Goal: Task Accomplishment & Management: Manage account settings

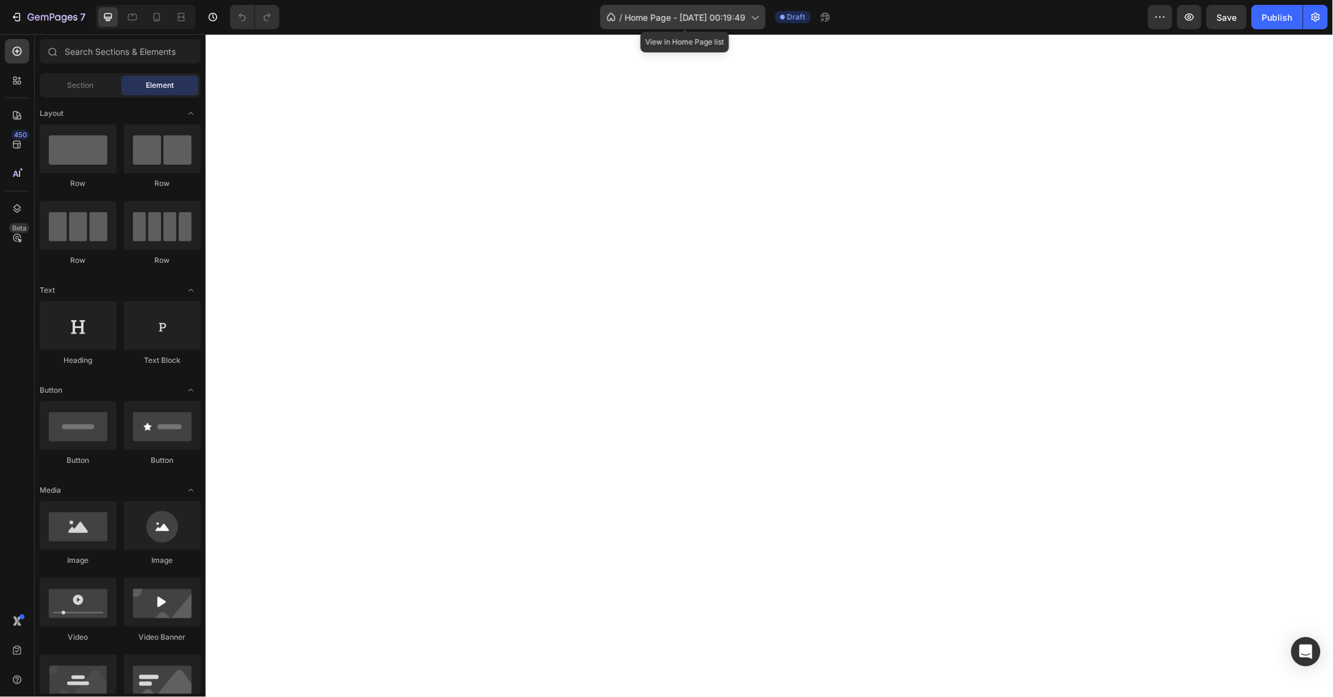
click at [745, 23] on div "/ Home Page - Aug 26, 00:19:49" at bounding box center [682, 17] width 165 height 24
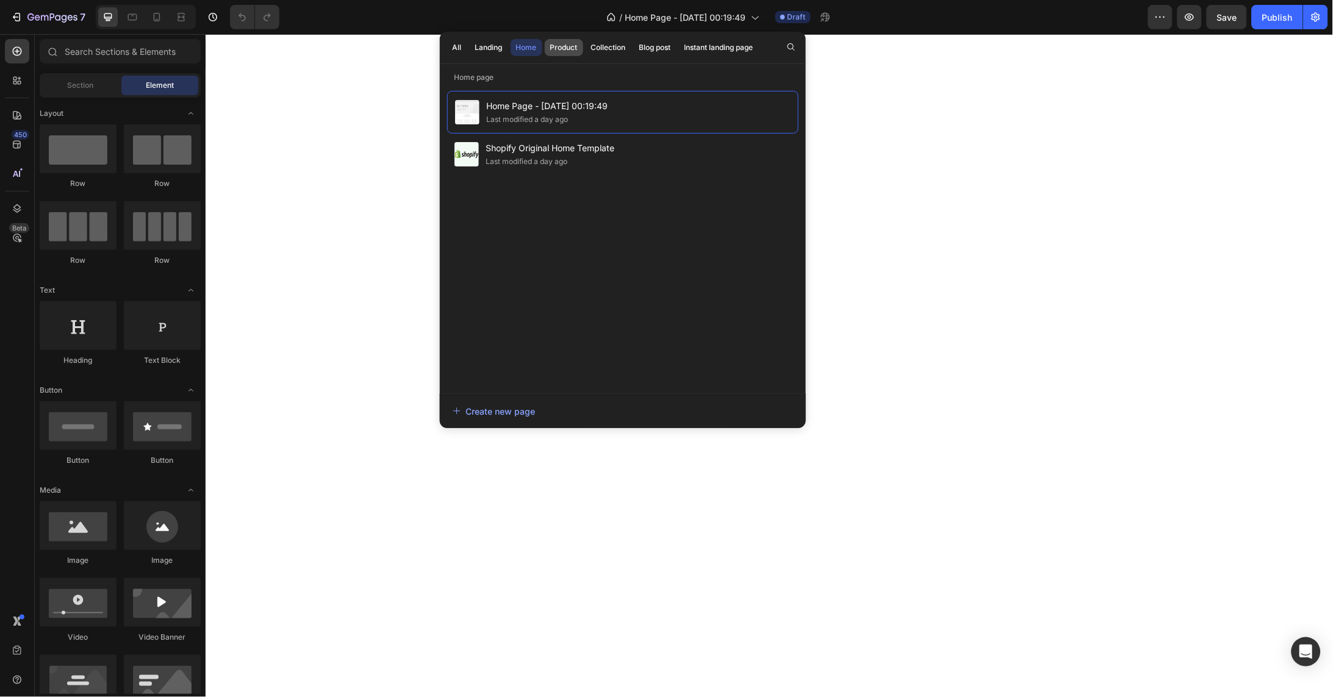
click at [562, 46] on div "Product" at bounding box center [563, 47] width 27 height 11
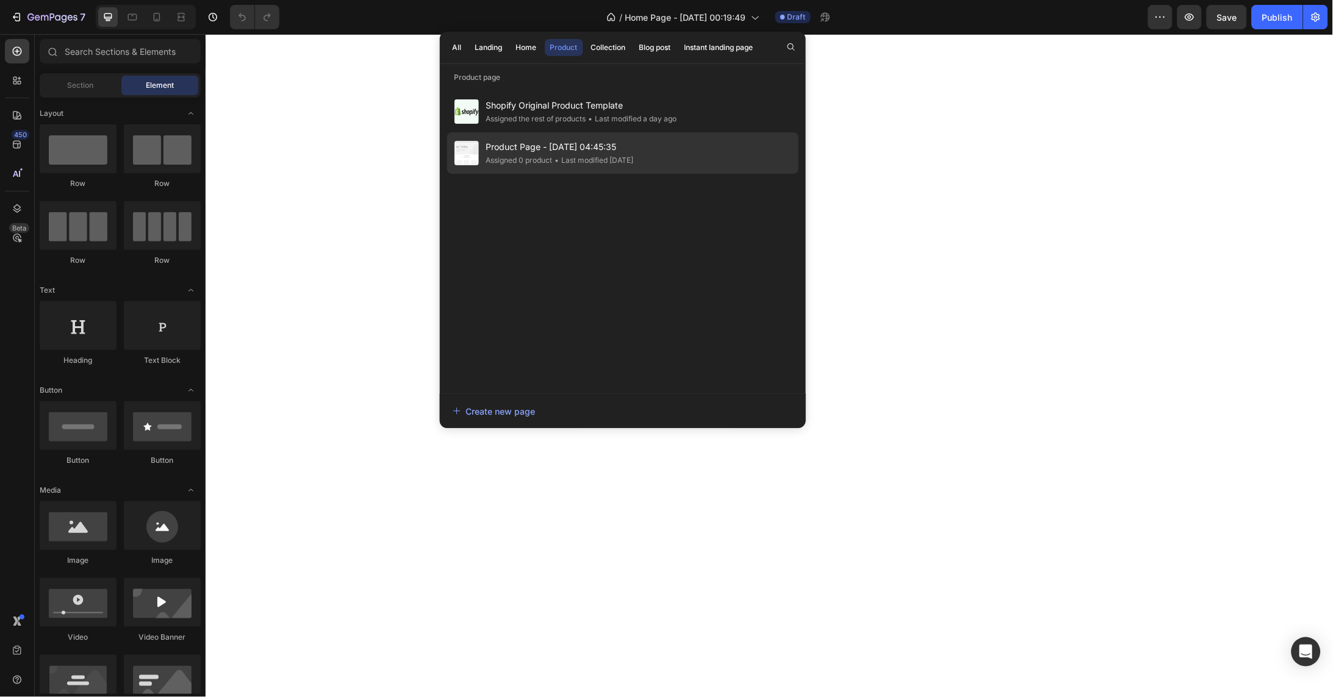
click at [563, 156] on div "• Last modified 2 days ago" at bounding box center [593, 160] width 81 height 12
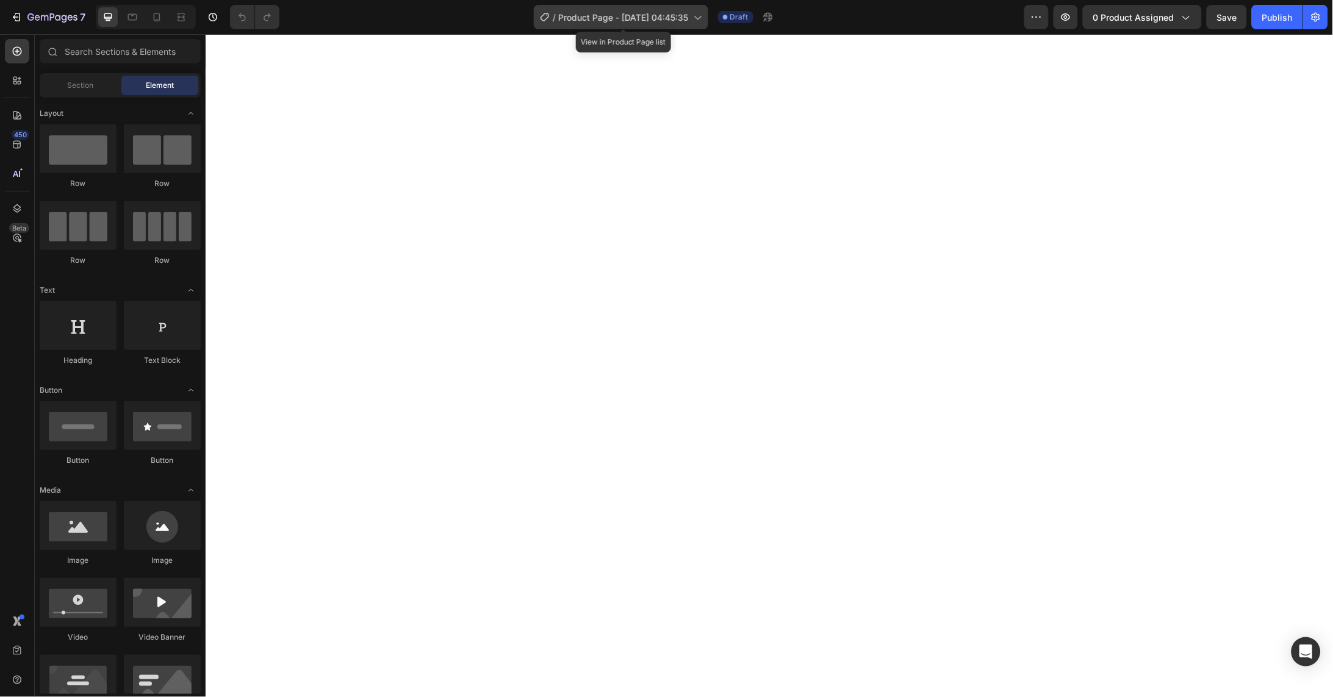
click at [660, 11] on span "Product Page - Aug 26, 04:45:35" at bounding box center [624, 17] width 130 height 13
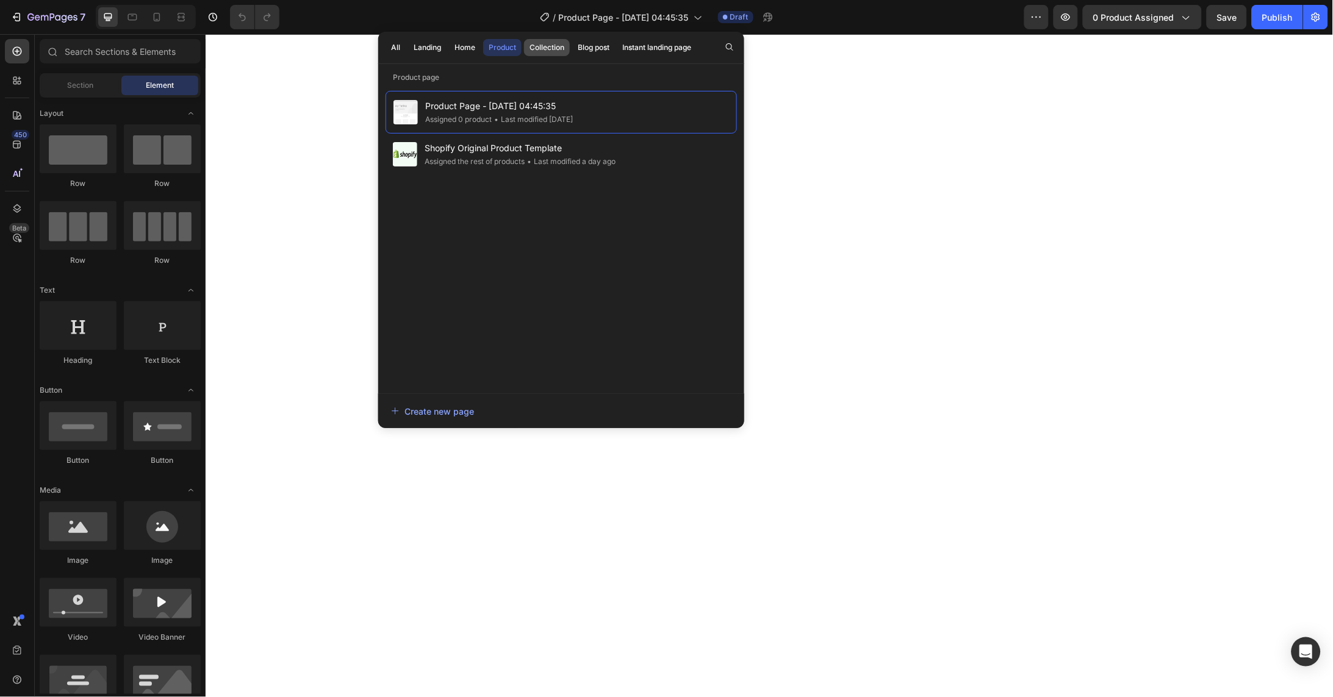
click at [560, 50] on div "Collection" at bounding box center [547, 47] width 35 height 11
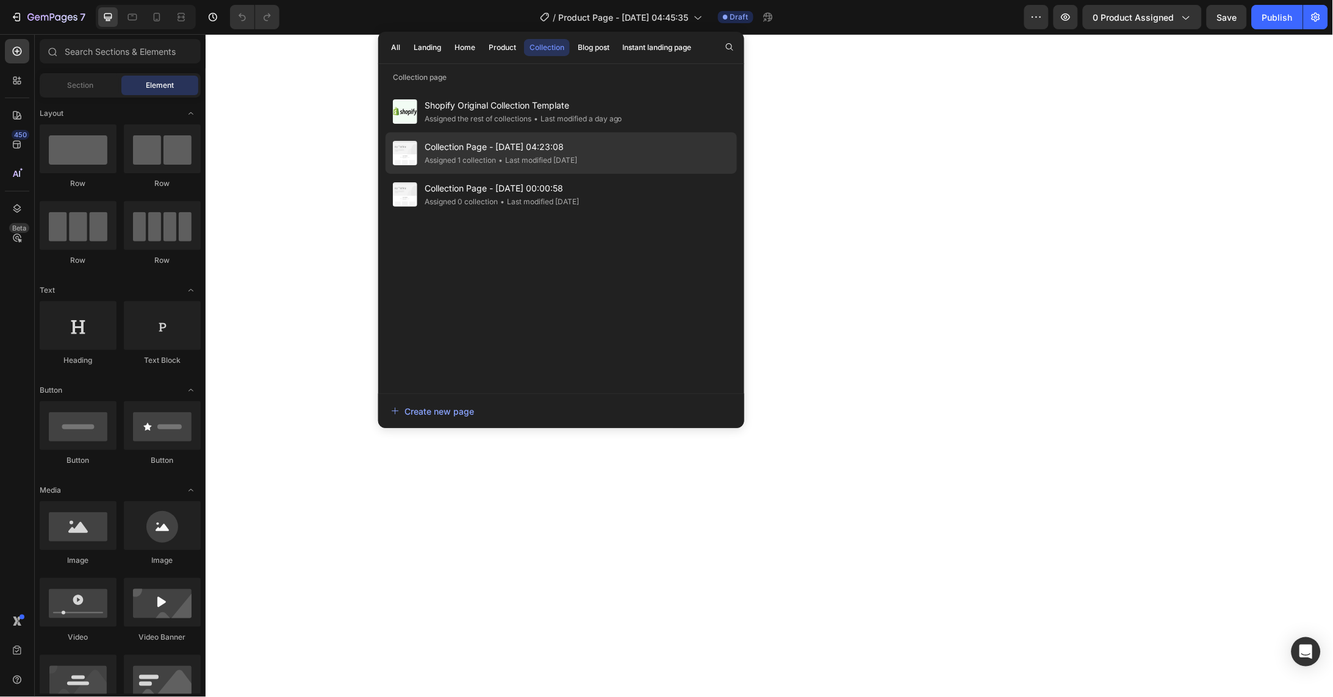
click at [514, 153] on span "Collection Page - Aug 26, 04:23:08" at bounding box center [501, 147] width 153 height 15
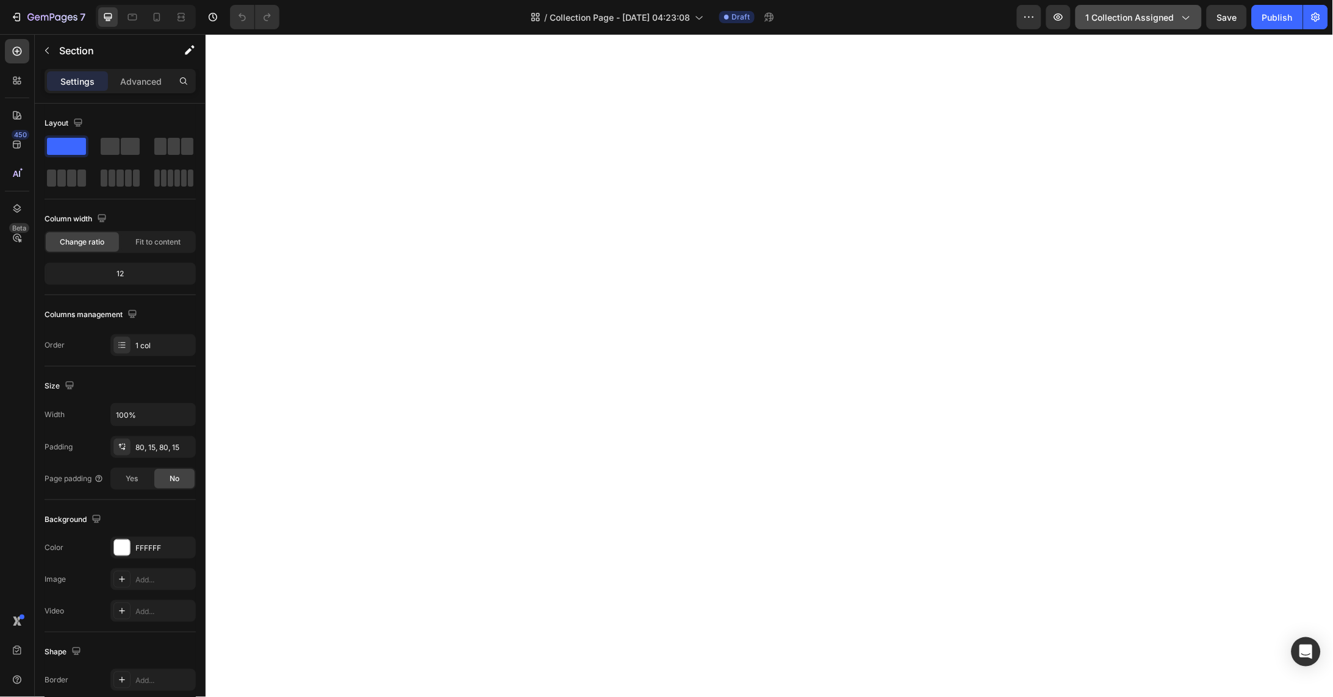
click at [1168, 13] on span "1 collection assigned" at bounding box center [1130, 17] width 88 height 13
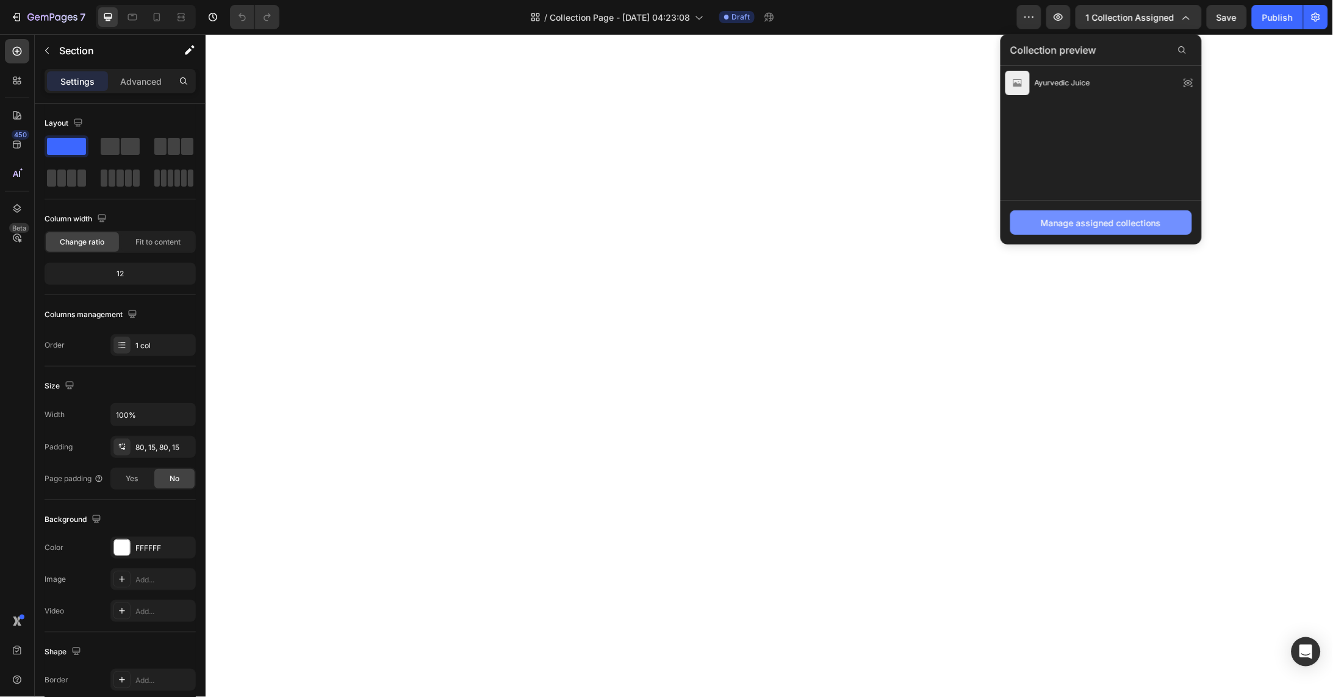
click at [1142, 220] on div "Manage assigned collections" at bounding box center [1101, 223] width 120 height 13
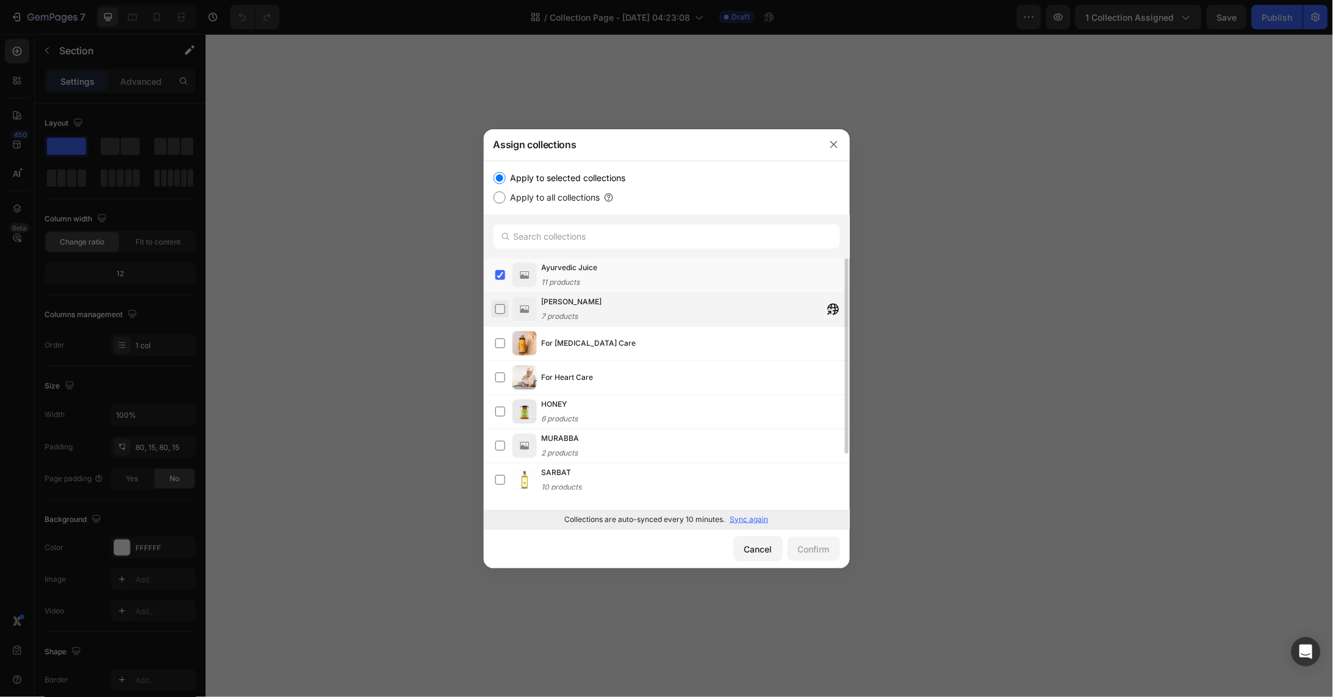
click at [502, 310] on label at bounding box center [500, 309] width 10 height 10
click at [498, 344] on label at bounding box center [500, 344] width 10 height 10
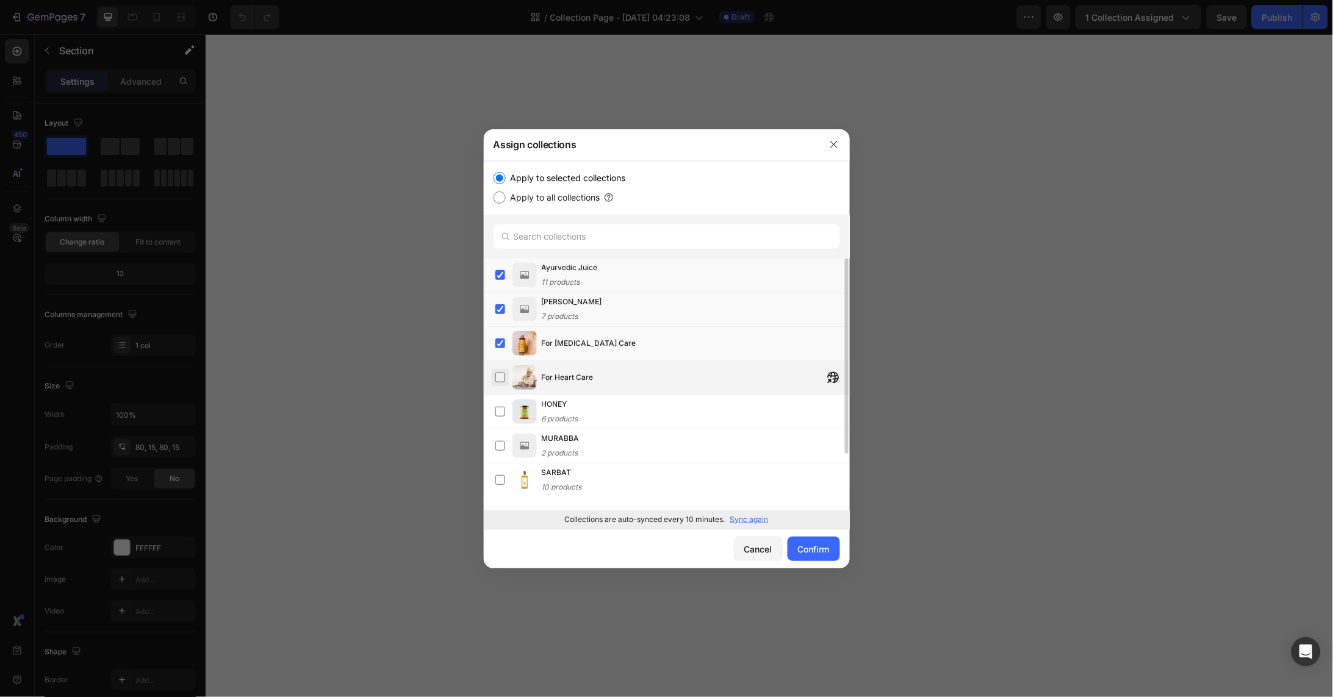
click at [501, 378] on label at bounding box center [500, 378] width 10 height 10
click at [501, 409] on label at bounding box center [500, 412] width 10 height 10
click at [503, 446] on label at bounding box center [500, 446] width 10 height 10
click at [505, 478] on label at bounding box center [500, 480] width 10 height 10
click at [497, 376] on label at bounding box center [500, 378] width 10 height 10
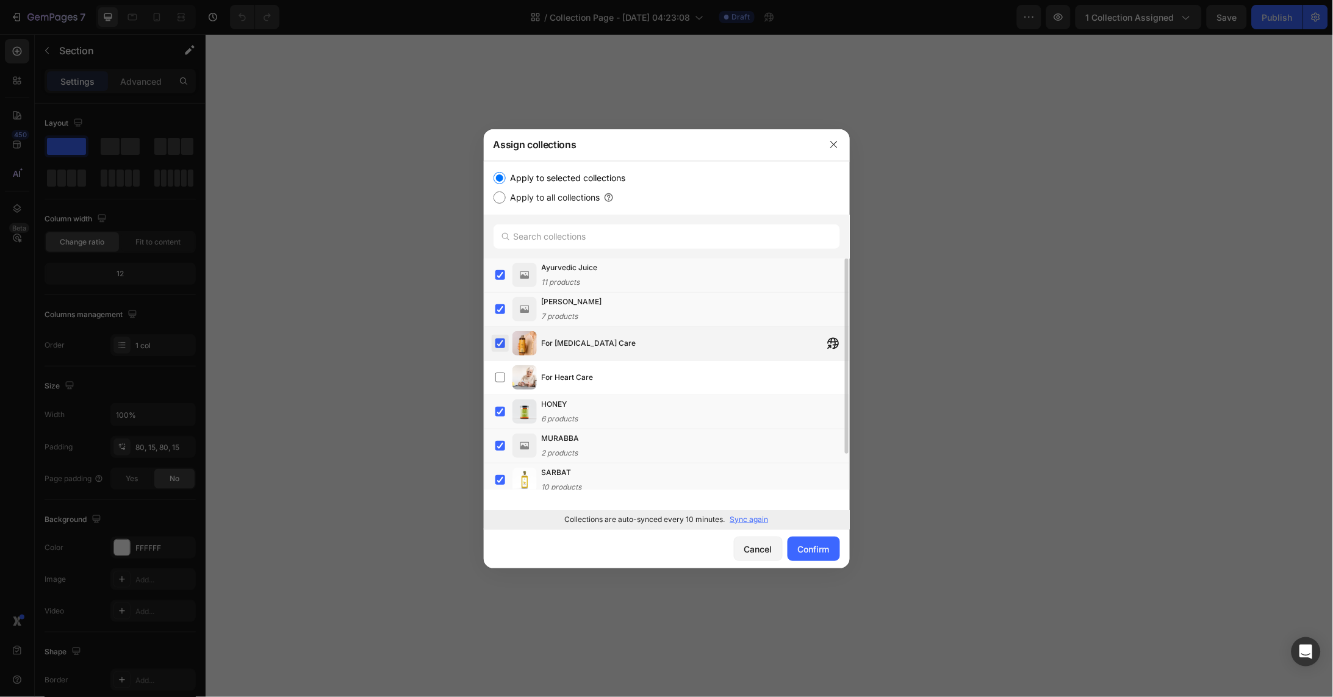
click at [502, 342] on label at bounding box center [500, 344] width 10 height 10
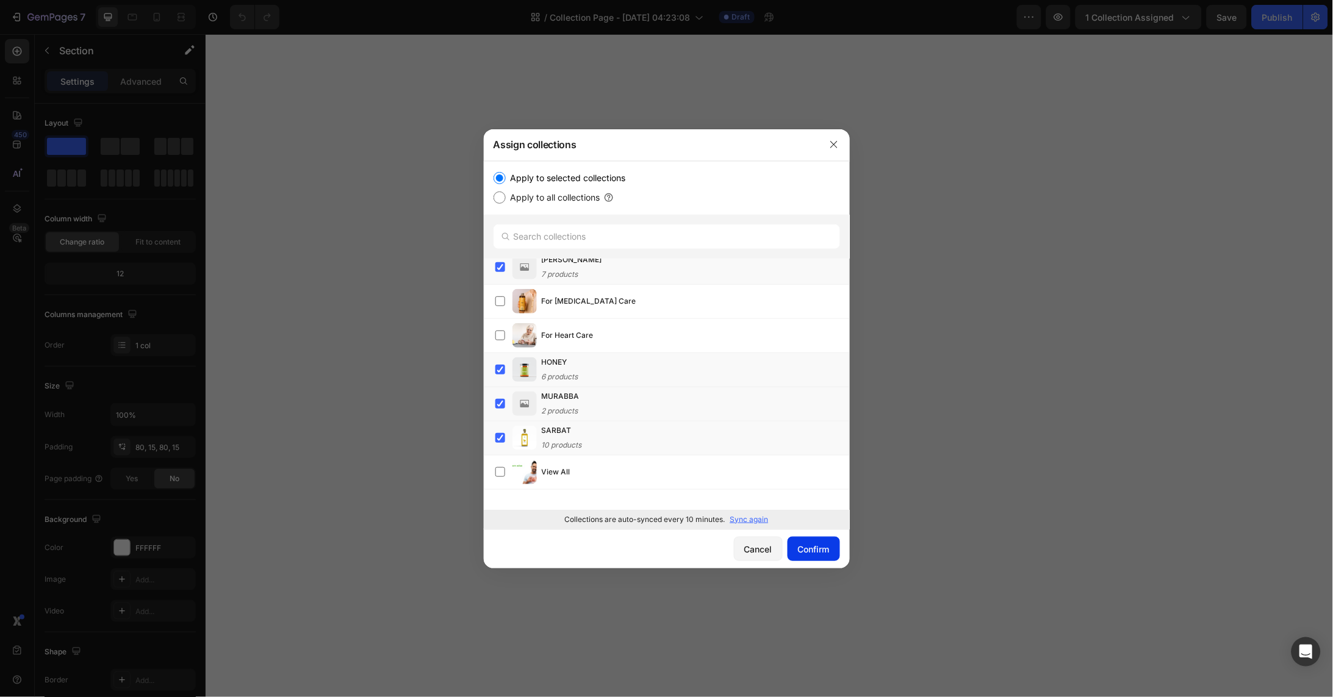
click at [820, 542] on button "Confirm" at bounding box center [814, 549] width 52 height 24
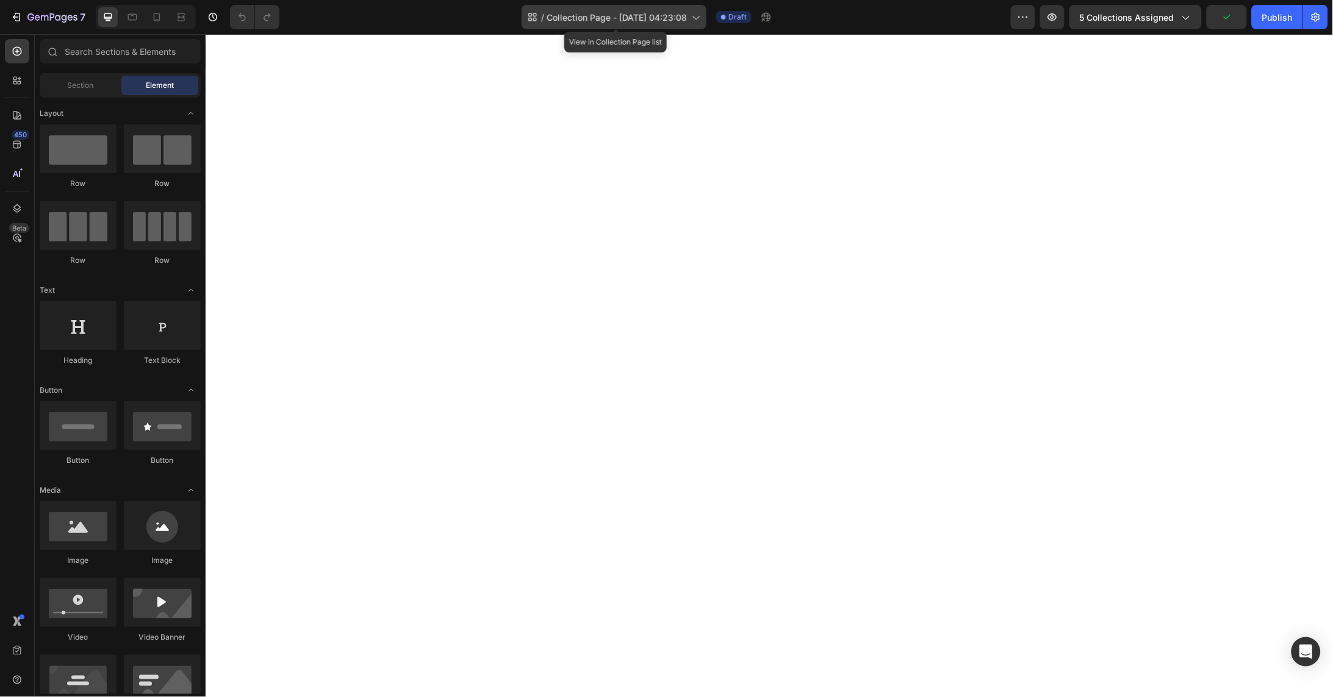
click at [688, 10] on div "/ Collection Page - Aug 26, 04:23:08" at bounding box center [614, 17] width 185 height 24
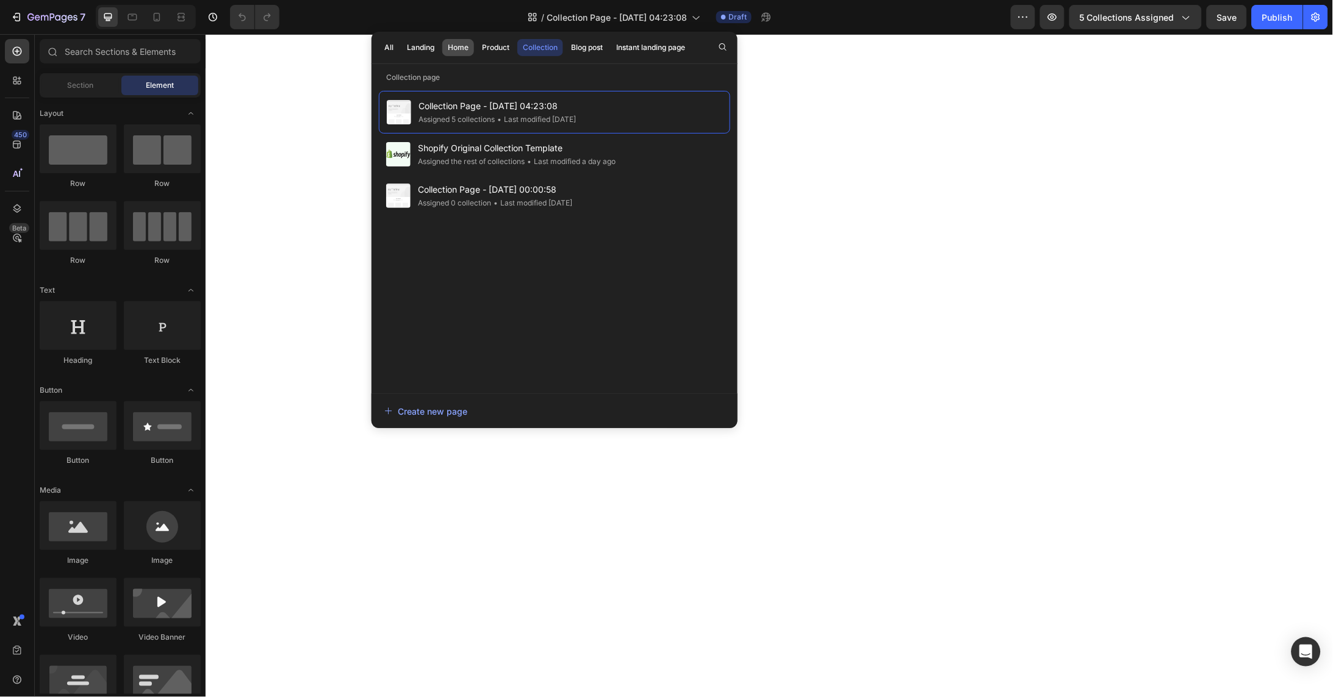
click at [462, 50] on div "Home" at bounding box center [458, 47] width 21 height 11
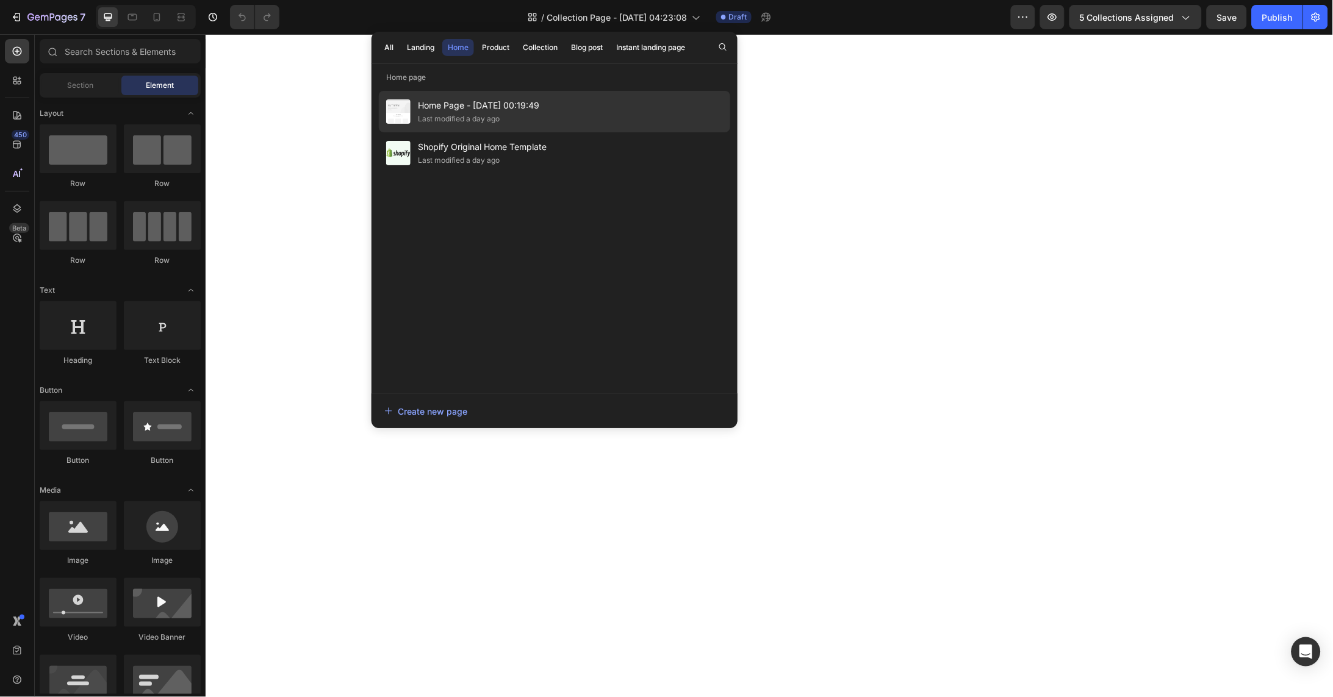
click at [470, 111] on span "Home Page - Aug 26, 00:19:49" at bounding box center [478, 105] width 121 height 15
